Goal: Navigation & Orientation: Find specific page/section

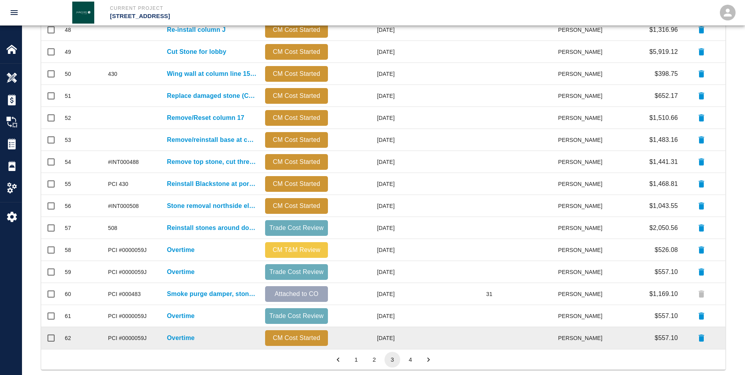
scroll to position [319, 0]
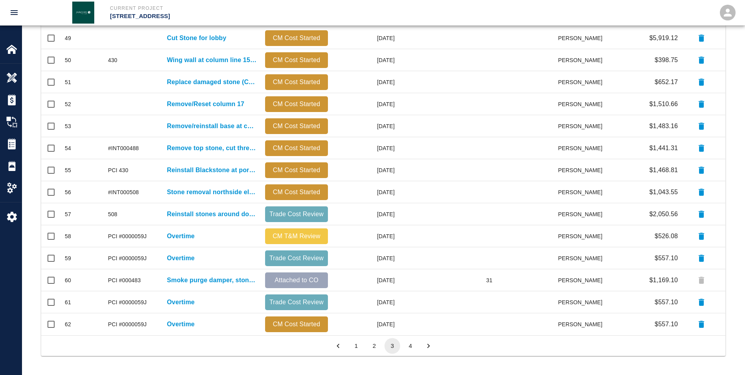
click at [377, 345] on button "2" at bounding box center [374, 346] width 16 height 16
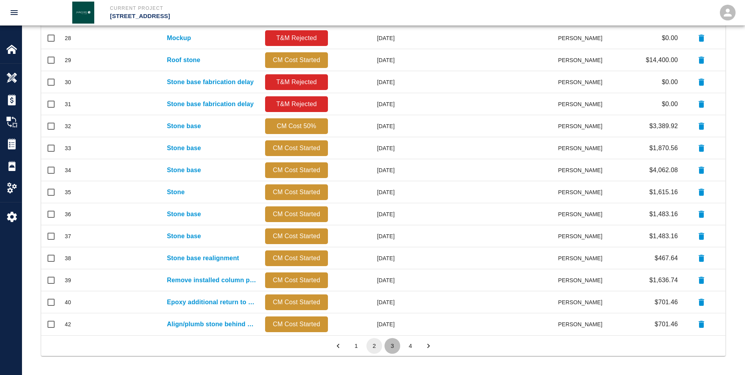
click at [396, 344] on button "3" at bounding box center [392, 346] width 16 height 16
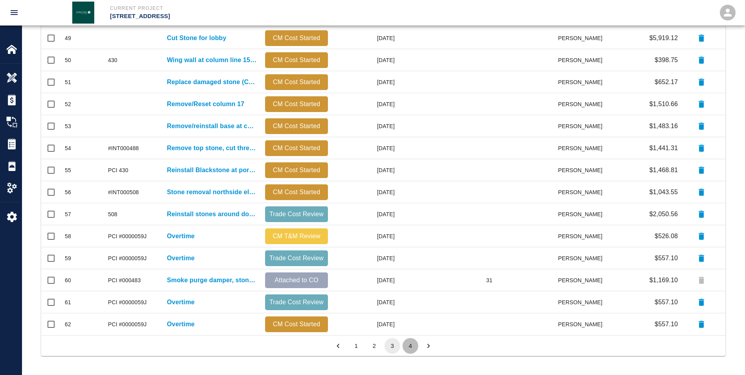
click at [411, 347] on button "4" at bounding box center [410, 346] width 16 height 16
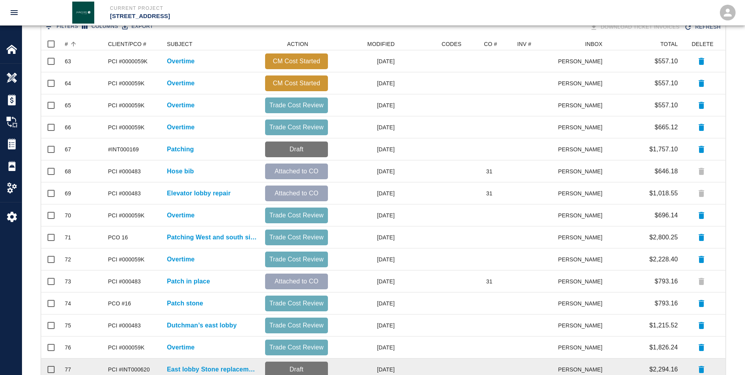
scroll to position [209, 0]
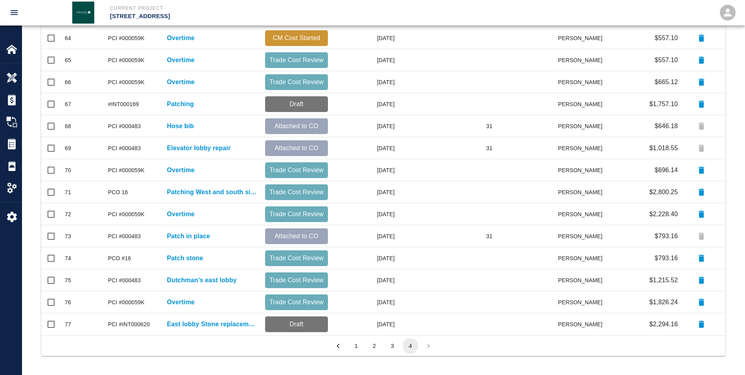
click at [390, 348] on button "3" at bounding box center [392, 346] width 16 height 16
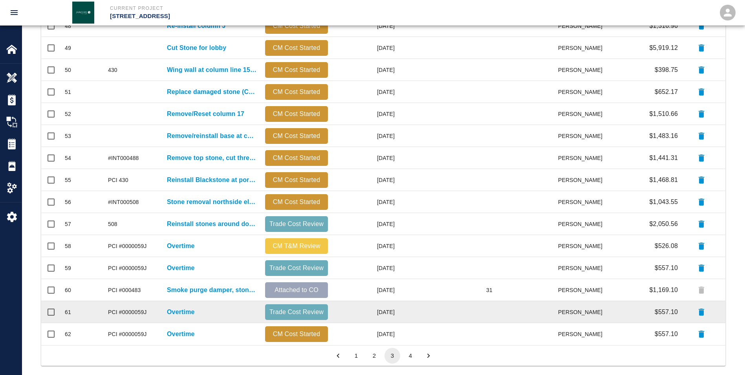
scroll to position [319, 0]
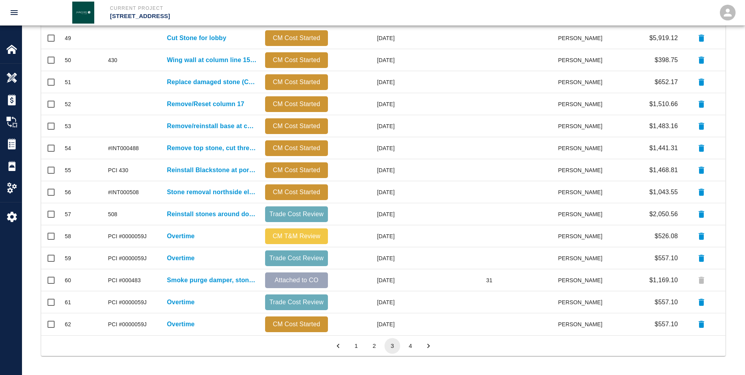
click at [377, 346] on button "2" at bounding box center [374, 346] width 16 height 16
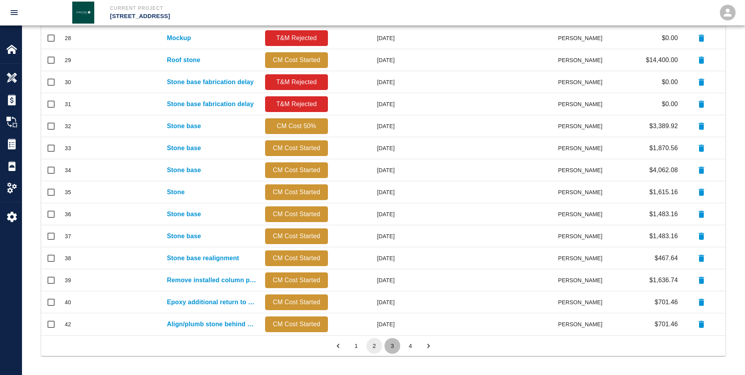
click at [390, 346] on button "3" at bounding box center [392, 346] width 16 height 16
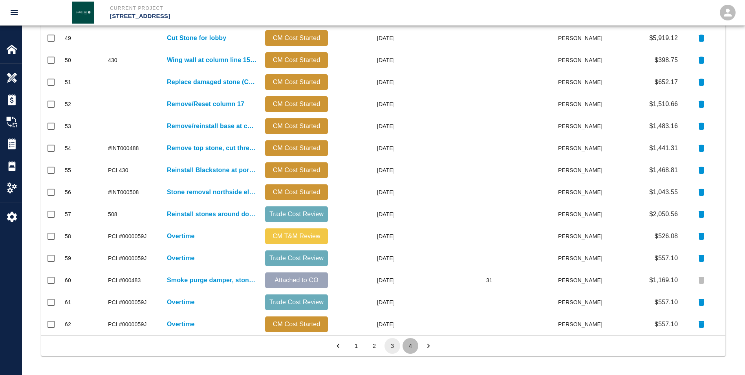
click at [412, 347] on button "4" at bounding box center [410, 346] width 16 height 16
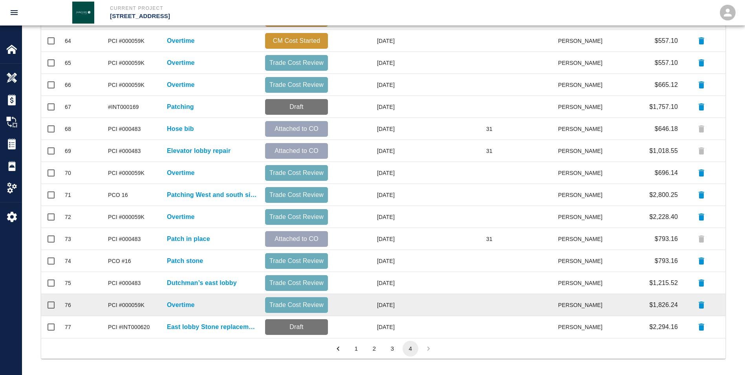
scroll to position [209, 0]
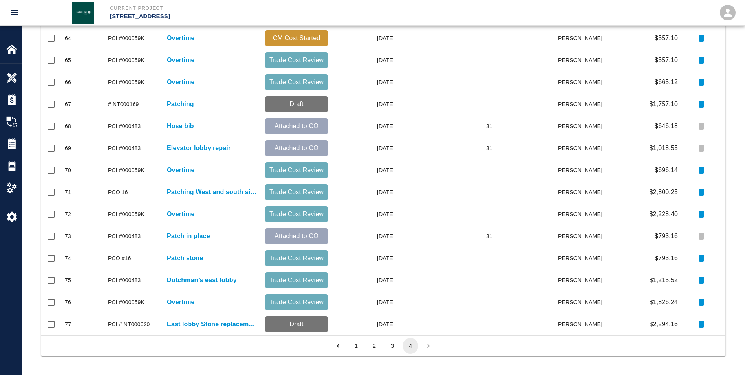
click at [372, 346] on button "2" at bounding box center [374, 346] width 16 height 16
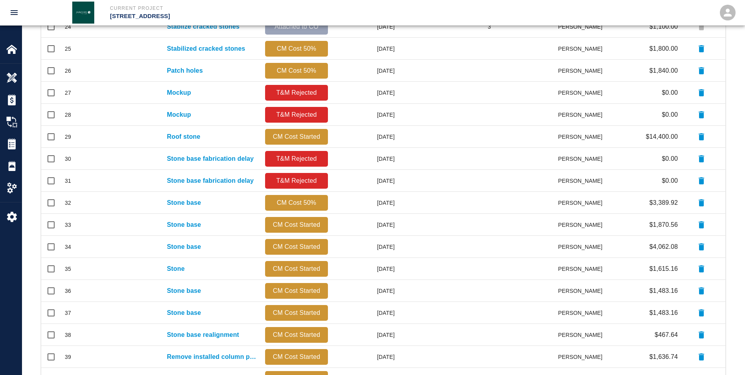
scroll to position [314, 0]
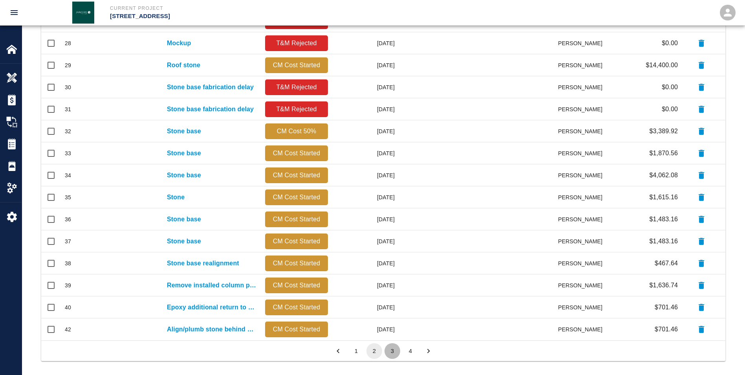
click at [395, 351] on button "3" at bounding box center [392, 351] width 16 height 16
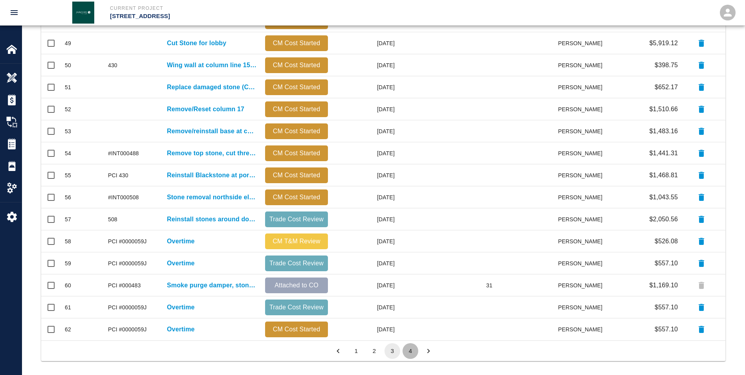
click at [415, 351] on button "4" at bounding box center [410, 351] width 16 height 16
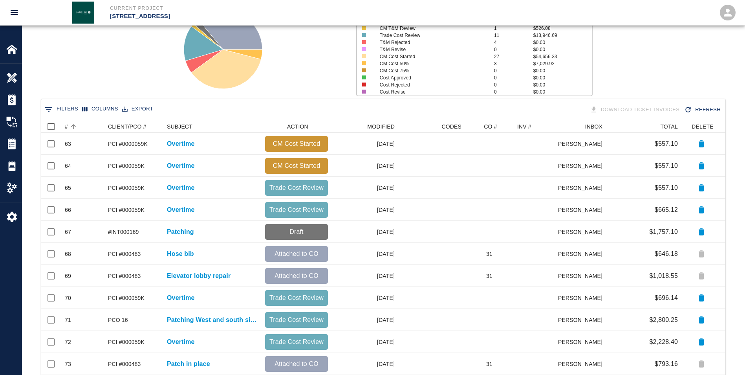
scroll to position [52, 0]
